Goal: Transaction & Acquisition: Purchase product/service

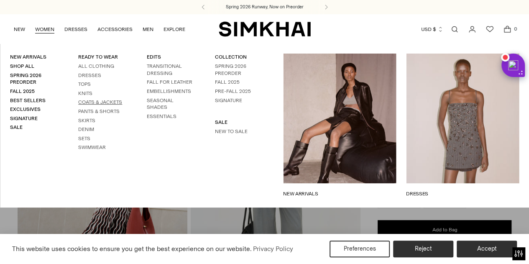
click at [95, 101] on link "Coats & Jackets" at bounding box center [100, 102] width 44 height 6
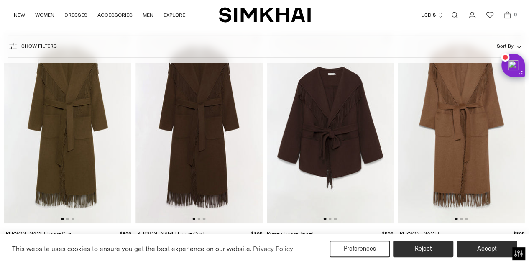
scroll to position [42, 0]
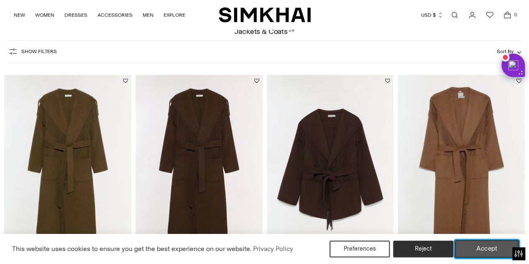
click at [488, 250] on button "Accept" at bounding box center [487, 249] width 64 height 18
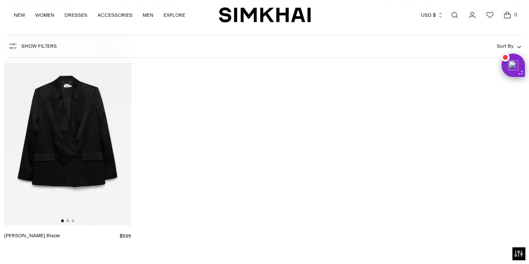
scroll to position [1870, 0]
